Goal: Information Seeking & Learning: Learn about a topic

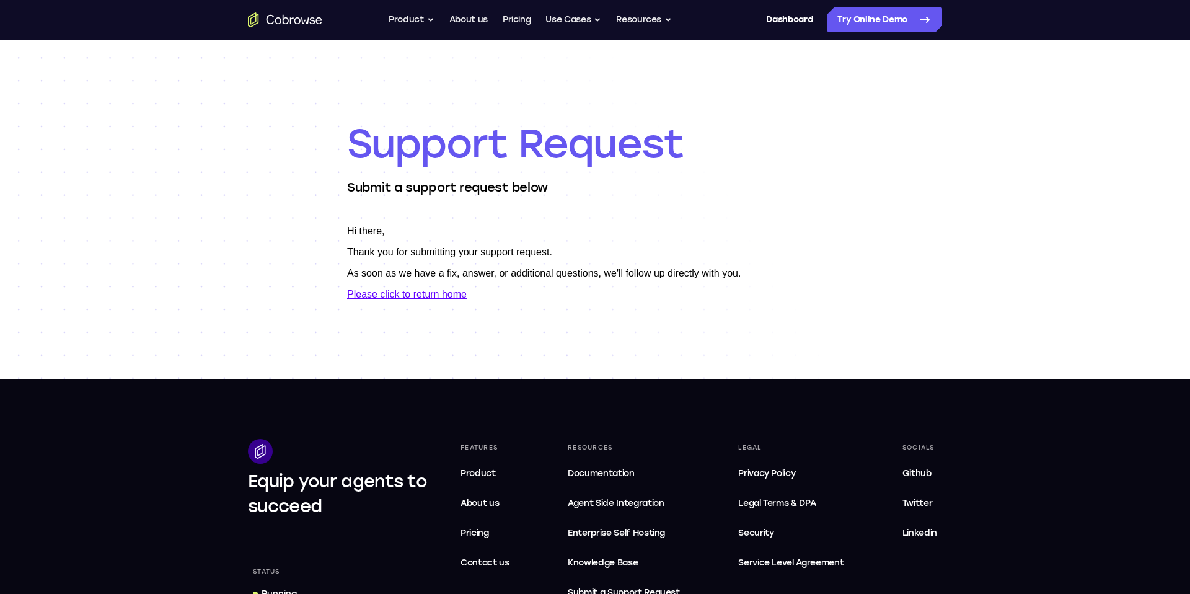
click at [654, 226] on p "Hi there," at bounding box center [595, 231] width 496 height 11
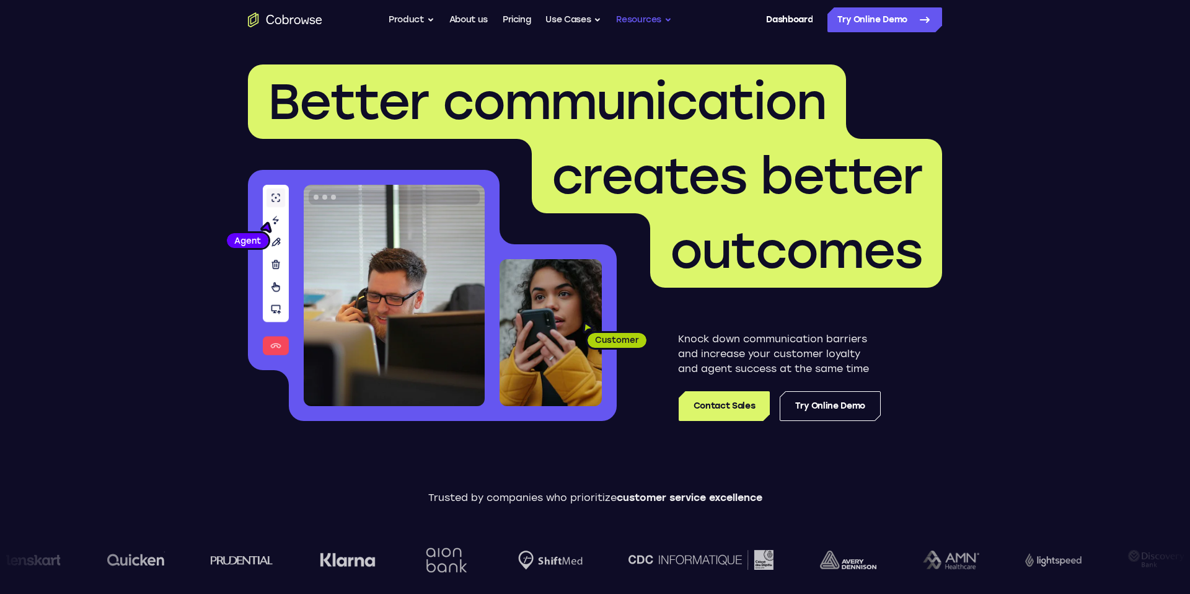
click at [661, 17] on button "Resources" at bounding box center [644, 19] width 56 height 25
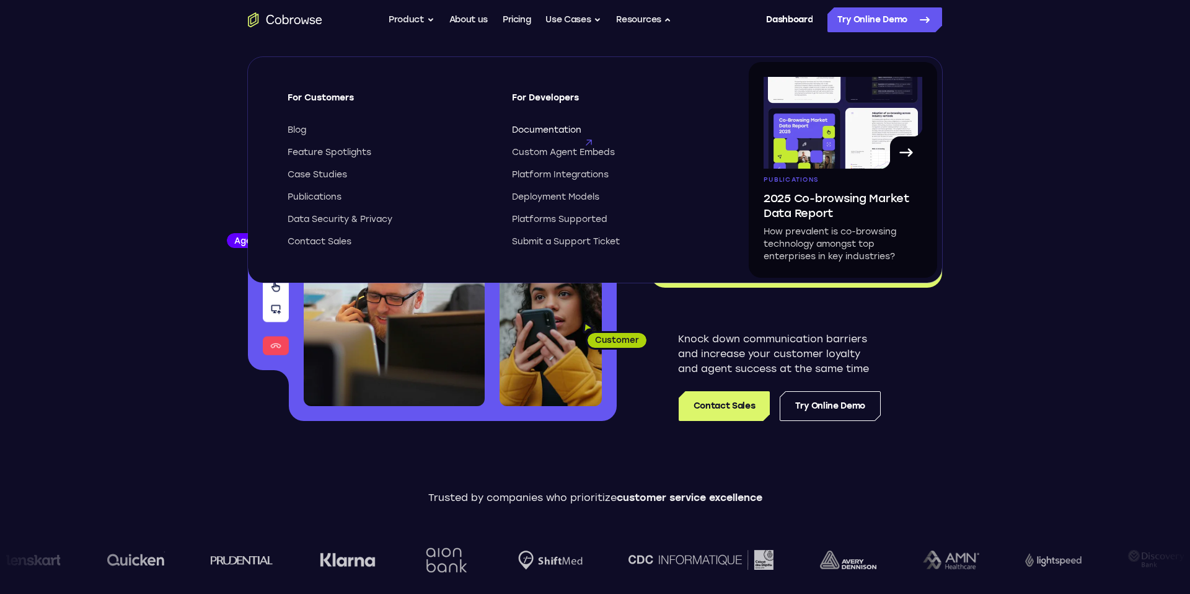
click at [562, 132] on span "Documentation" at bounding box center [546, 130] width 69 height 12
click at [552, 128] on span "Documentation" at bounding box center [546, 130] width 69 height 12
click at [563, 153] on span "Custom Agent Embeds" at bounding box center [563, 152] width 103 height 12
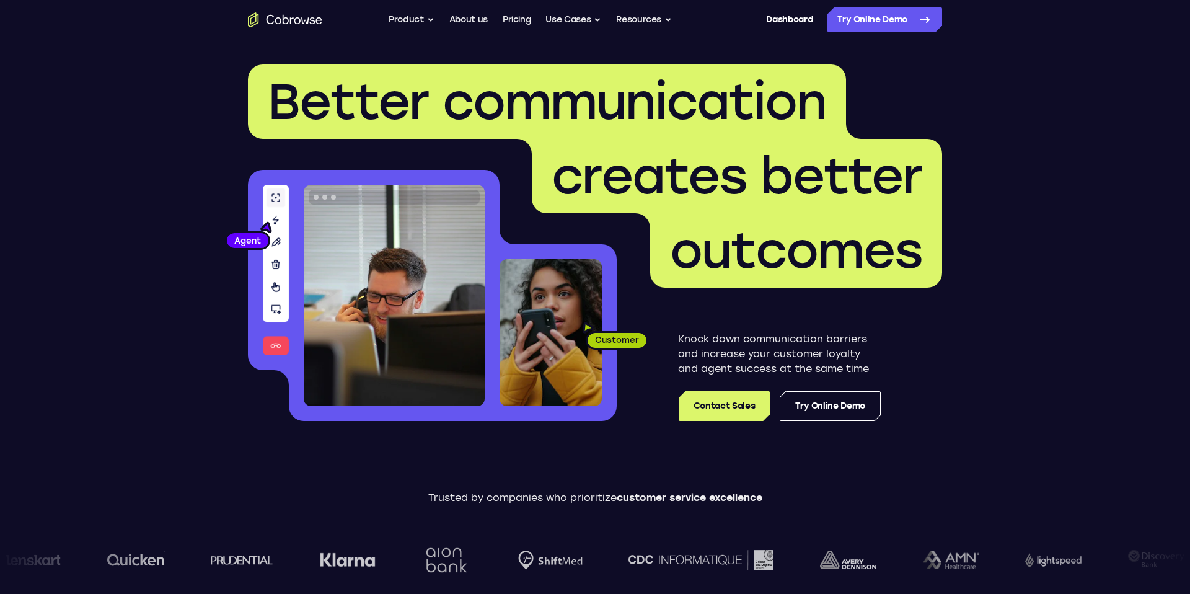
click at [752, 20] on div "Dashboard / Register" at bounding box center [775, 19] width 74 height 25
click at [775, 20] on link "Dashboard" at bounding box center [789, 19] width 46 height 25
